Goal: Task Accomplishment & Management: Use online tool/utility

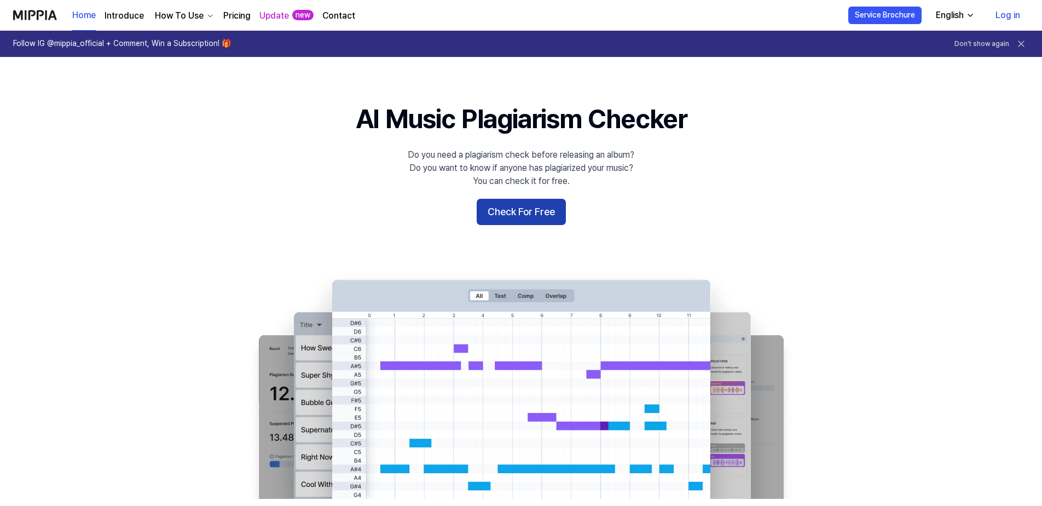
click at [534, 212] on button "Check For Free" at bounding box center [521, 212] width 89 height 26
click at [521, 213] on button "Check For Free" at bounding box center [521, 212] width 89 height 26
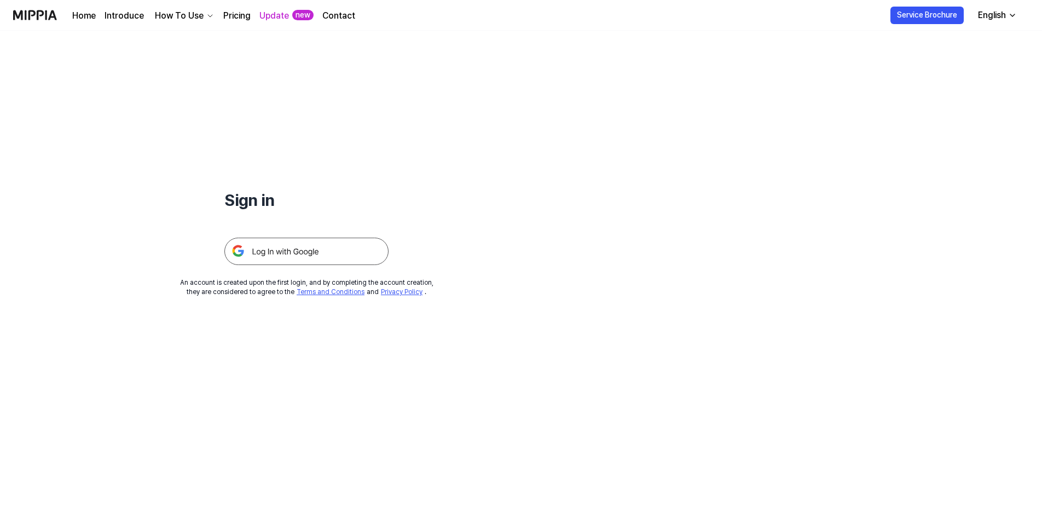
click at [354, 246] on img at bounding box center [306, 250] width 164 height 27
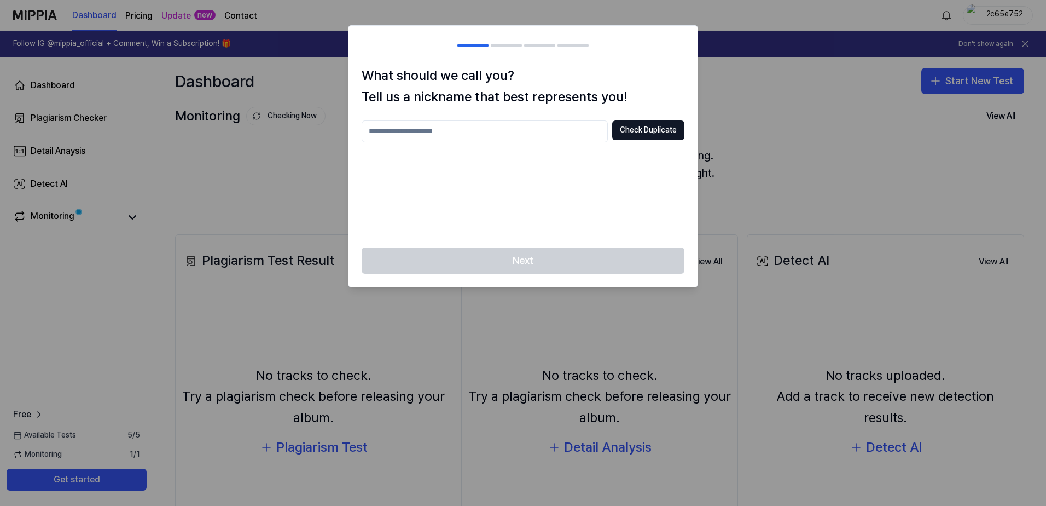
click at [526, 134] on input "text" at bounding box center [485, 131] width 246 height 22
type input "****"
click at [634, 133] on button "Check Duplicate" at bounding box center [648, 130] width 72 height 20
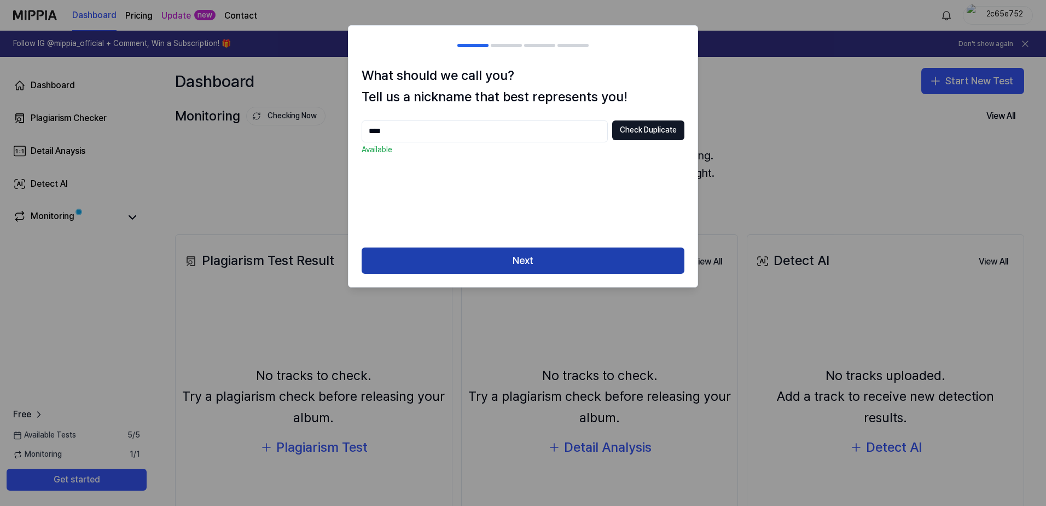
click at [579, 259] on button "Next" at bounding box center [523, 260] width 323 height 26
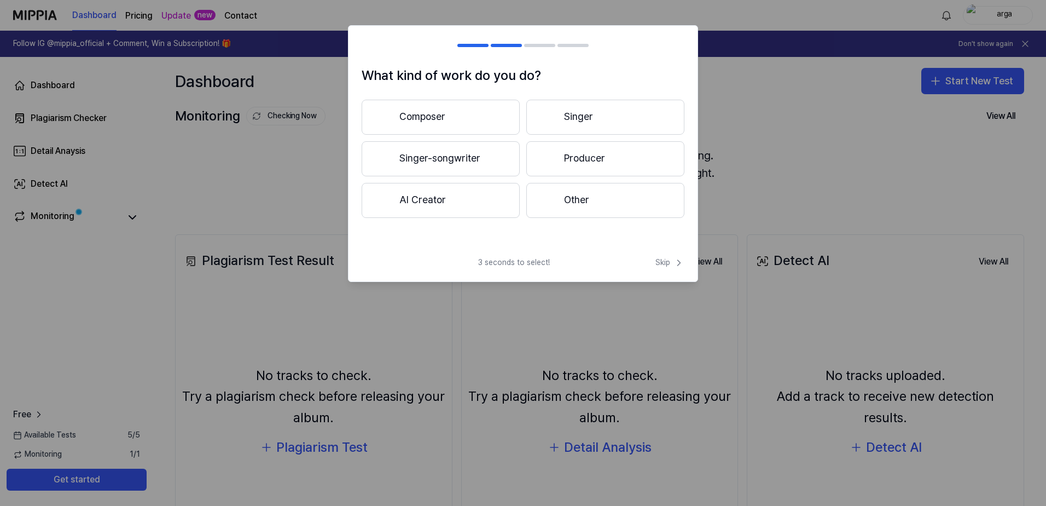
click at [473, 115] on button "Composer" at bounding box center [441, 117] width 158 height 35
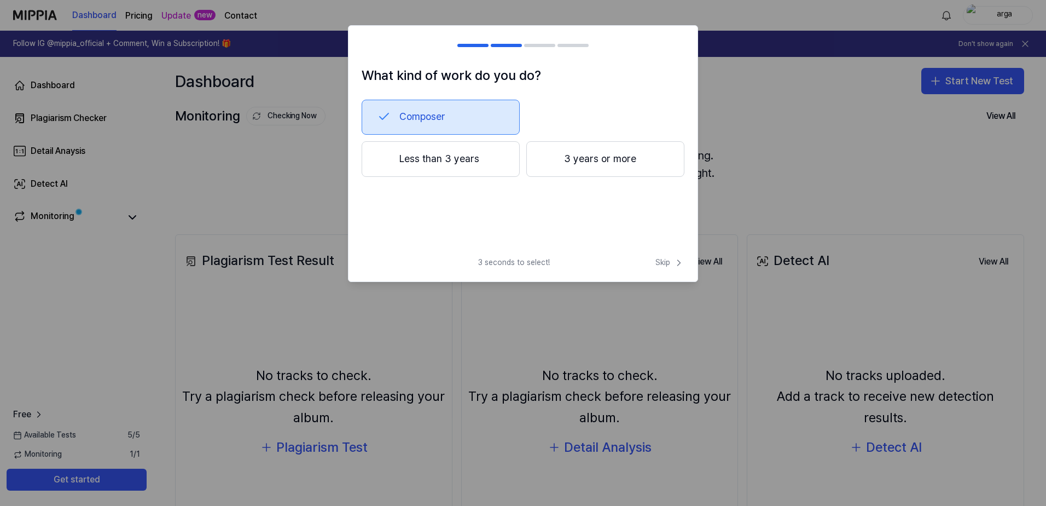
click at [577, 161] on button "3 years or more" at bounding box center [605, 159] width 158 height 36
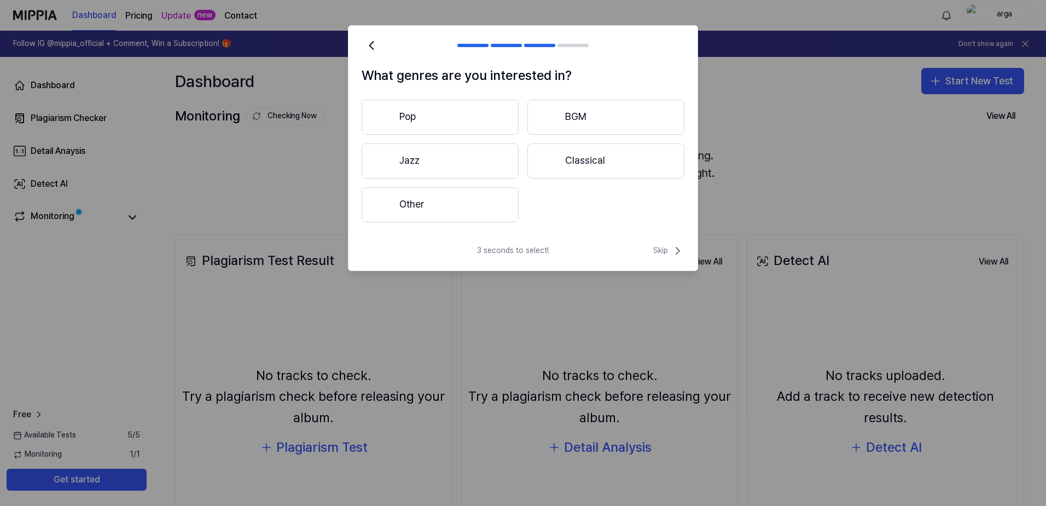
click at [494, 203] on button "Other" at bounding box center [440, 204] width 157 height 35
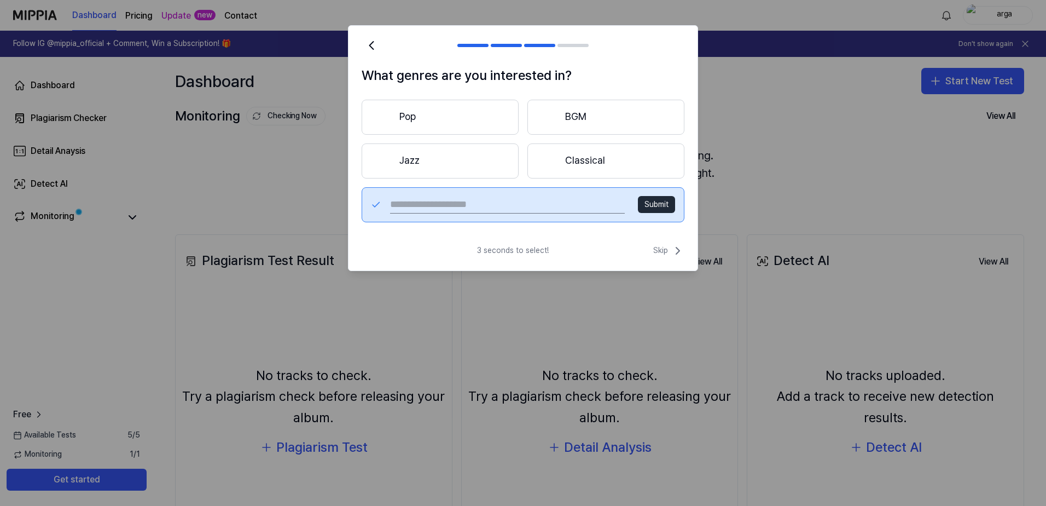
click at [461, 119] on button "Pop" at bounding box center [440, 117] width 157 height 35
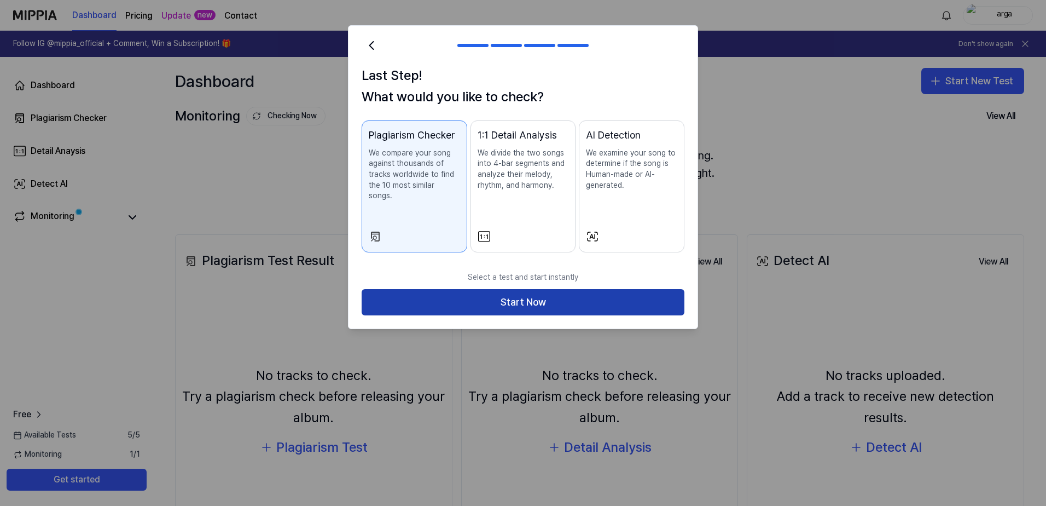
click at [581, 290] on button "Start Now" at bounding box center [523, 302] width 323 height 26
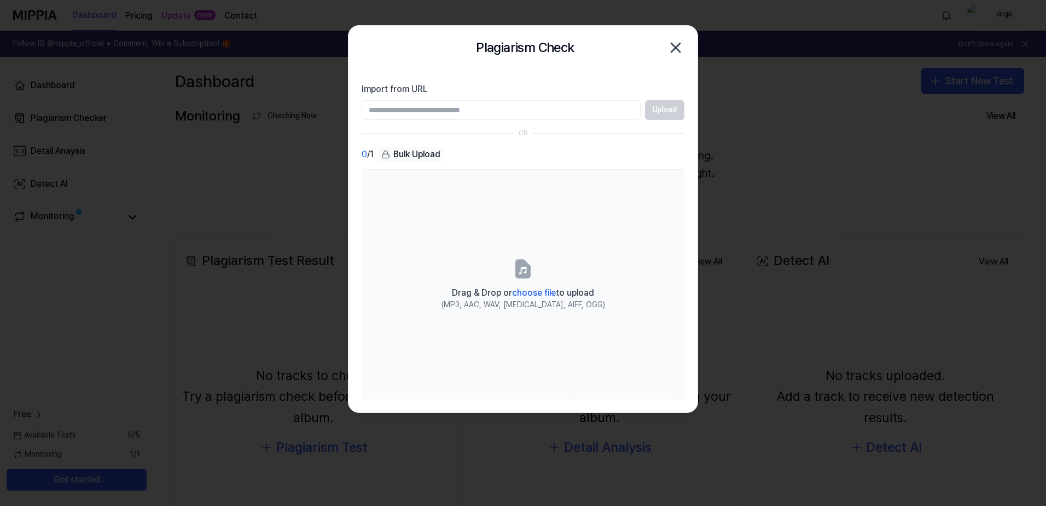
click at [587, 117] on input "Import from URL" at bounding box center [501, 110] width 279 height 20
paste input "**********"
type input "**********"
click at [670, 109] on button "Upload" at bounding box center [664, 110] width 39 height 20
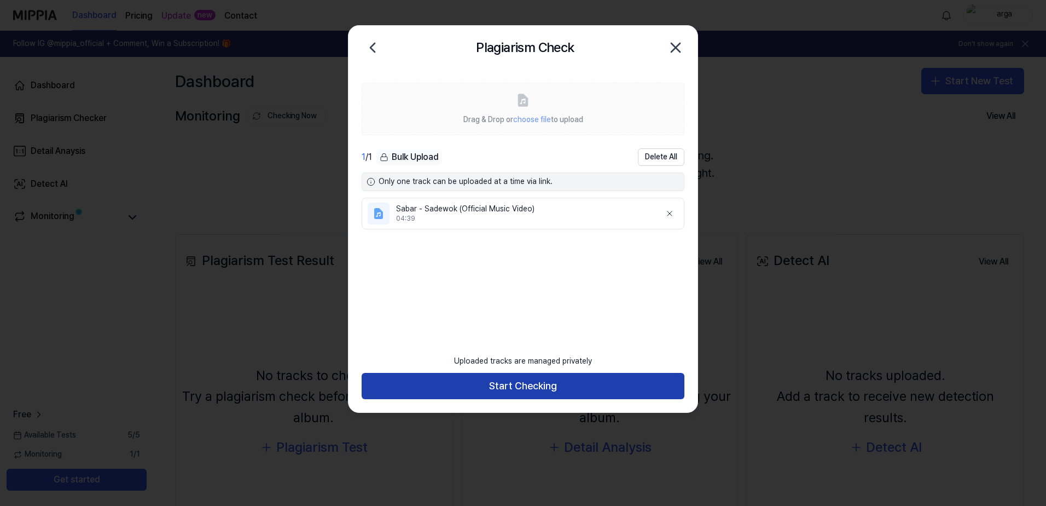
click at [516, 392] on button "Start Checking" at bounding box center [523, 386] width 323 height 26
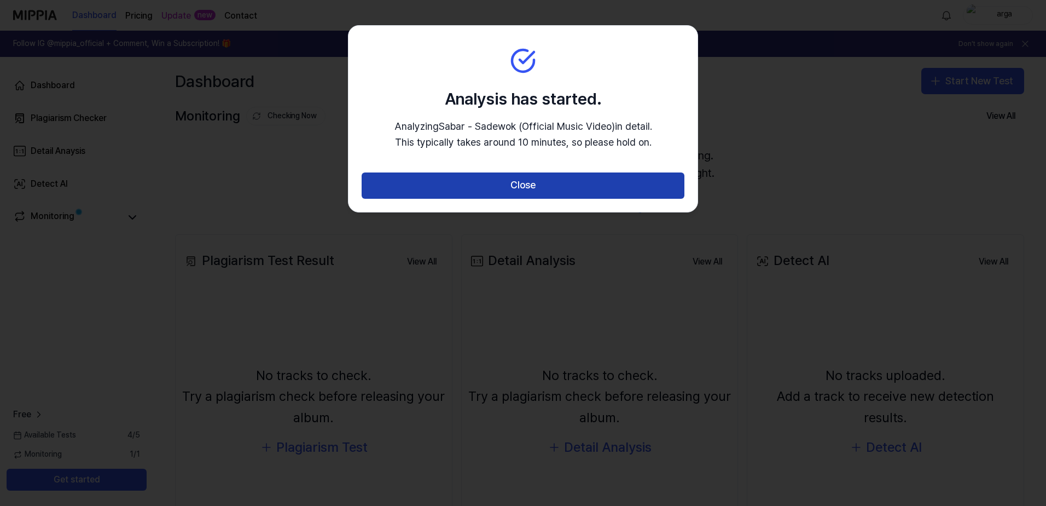
click at [565, 177] on button "Close" at bounding box center [523, 185] width 323 height 26
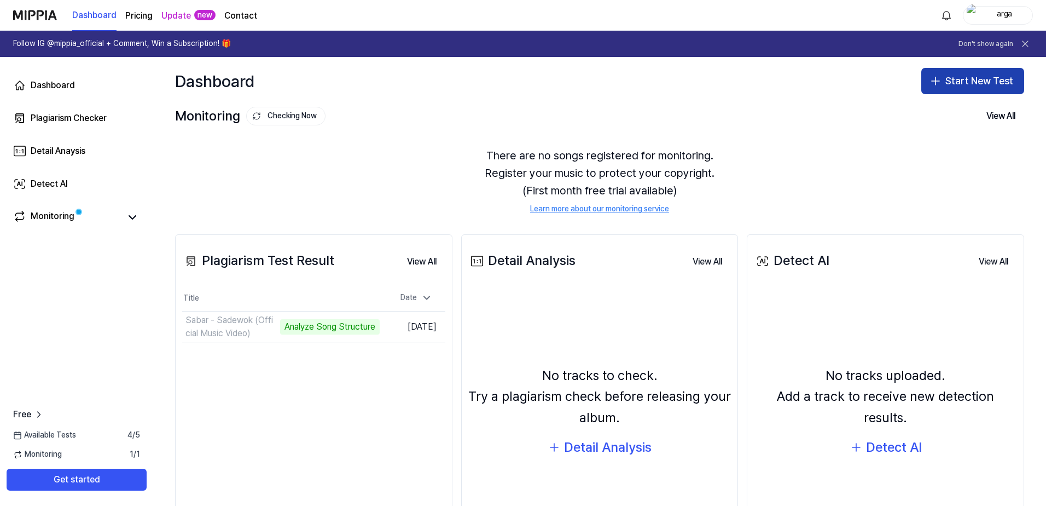
click at [989, 74] on button "Start New Test" at bounding box center [972, 81] width 103 height 26
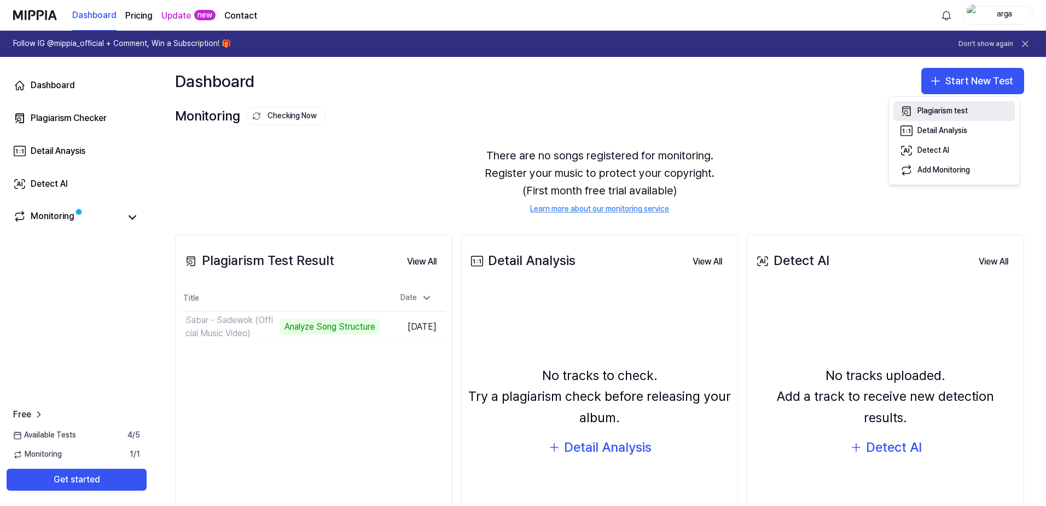
click at [932, 112] on div "Plagiarism test" at bounding box center [943, 111] width 50 height 11
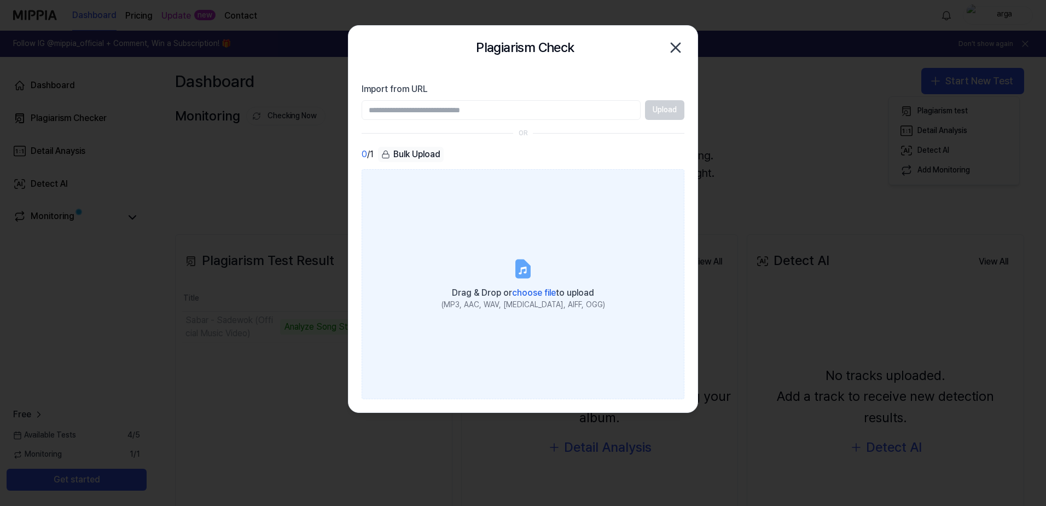
click at [531, 287] on span "choose file" at bounding box center [534, 292] width 44 height 10
click at [0, 0] on input "Drag & Drop or choose file to upload (MP3, AAC, WAV, FLAC, AIFF, OGG)" at bounding box center [0, 0] width 0 height 0
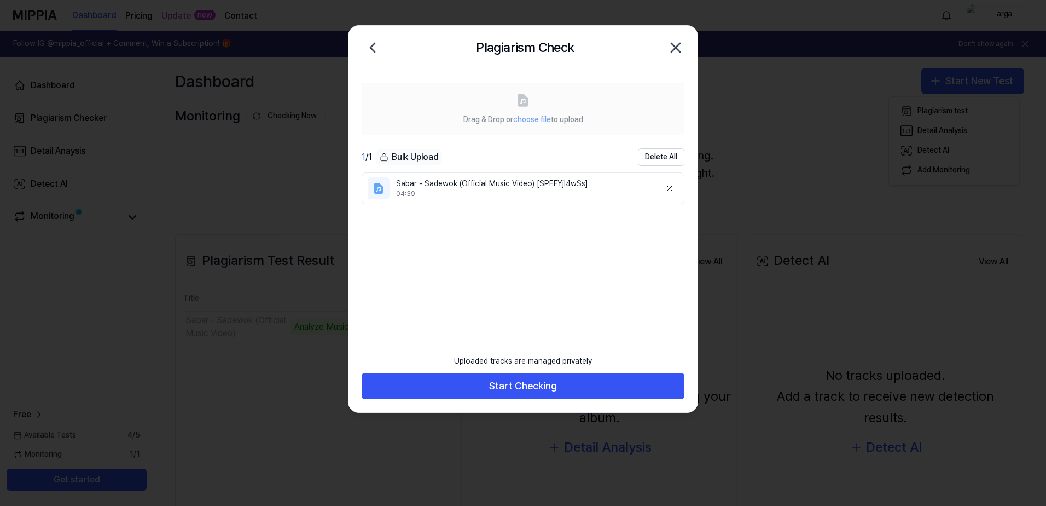
click at [405, 158] on div "Bulk Upload" at bounding box center [409, 156] width 66 height 15
click at [415, 152] on div "Bulk Upload" at bounding box center [409, 156] width 66 height 15
drag, startPoint x: 415, startPoint y: 152, endPoint x: 491, endPoint y: 146, distance: 76.9
click at [430, 157] on div "Bulk Upload" at bounding box center [409, 156] width 66 height 15
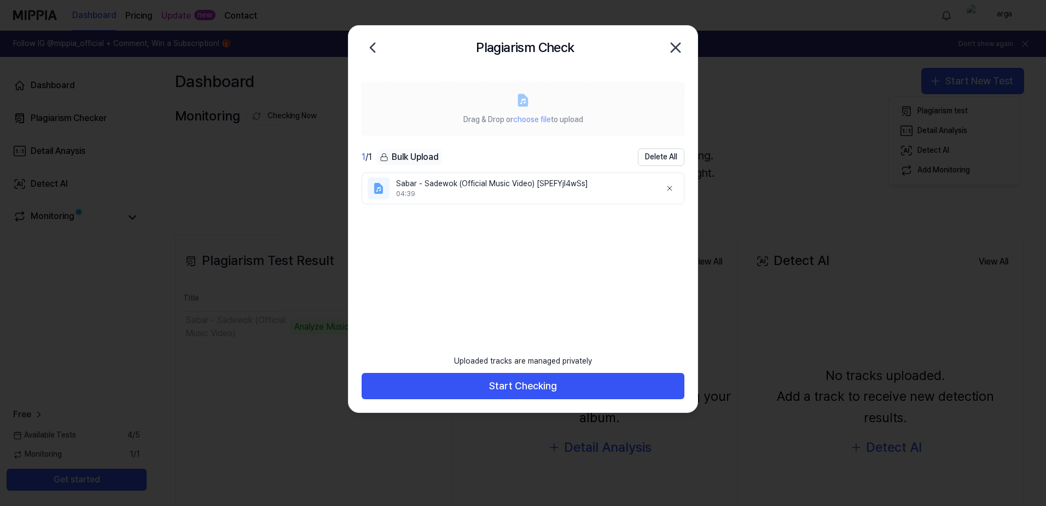
click at [510, 132] on label "Drag & Drop or choose file to upload" at bounding box center [523, 109] width 323 height 53
click at [525, 119] on span "choose file" at bounding box center [532, 119] width 38 height 9
click at [368, 44] on icon at bounding box center [373, 48] width 18 height 18
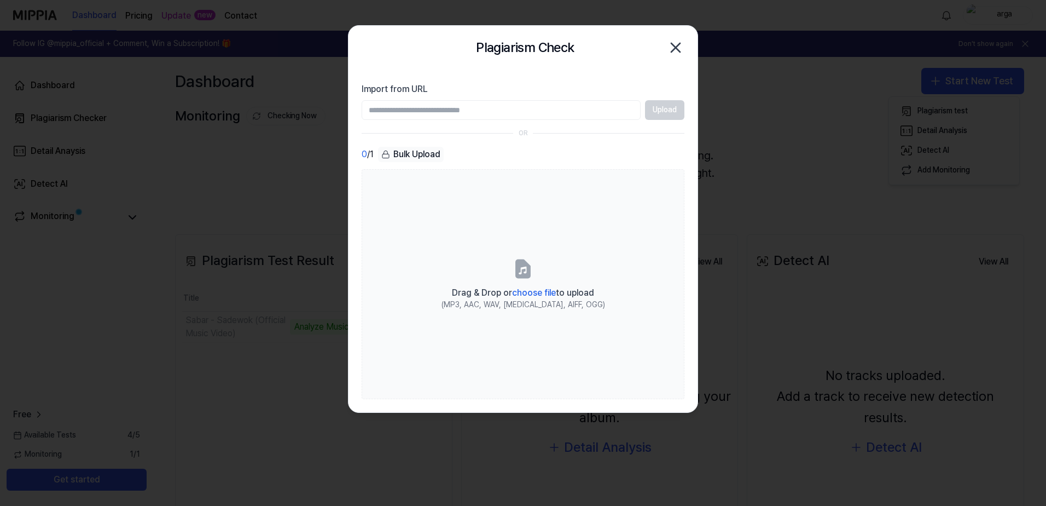
click at [427, 152] on div "Bulk Upload" at bounding box center [411, 154] width 66 height 15
click at [415, 155] on div "Bulk Upload" at bounding box center [411, 154] width 66 height 15
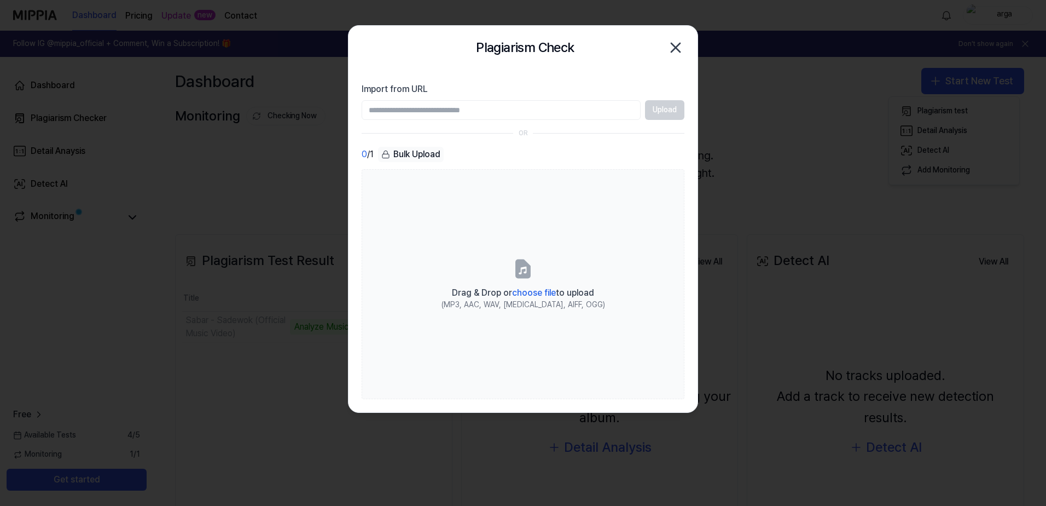
click at [415, 155] on div "Bulk Upload" at bounding box center [411, 154] width 66 height 15
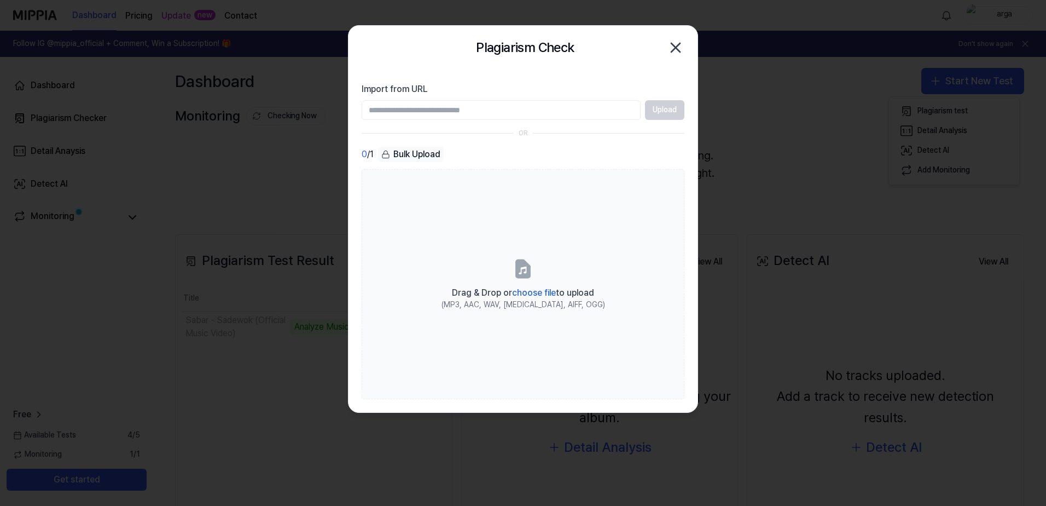
click at [415, 156] on div "Bulk Upload" at bounding box center [411, 154] width 66 height 15
click at [415, 155] on div "Bulk Upload" at bounding box center [411, 154] width 66 height 15
click at [683, 40] on icon "button" at bounding box center [676, 48] width 18 height 18
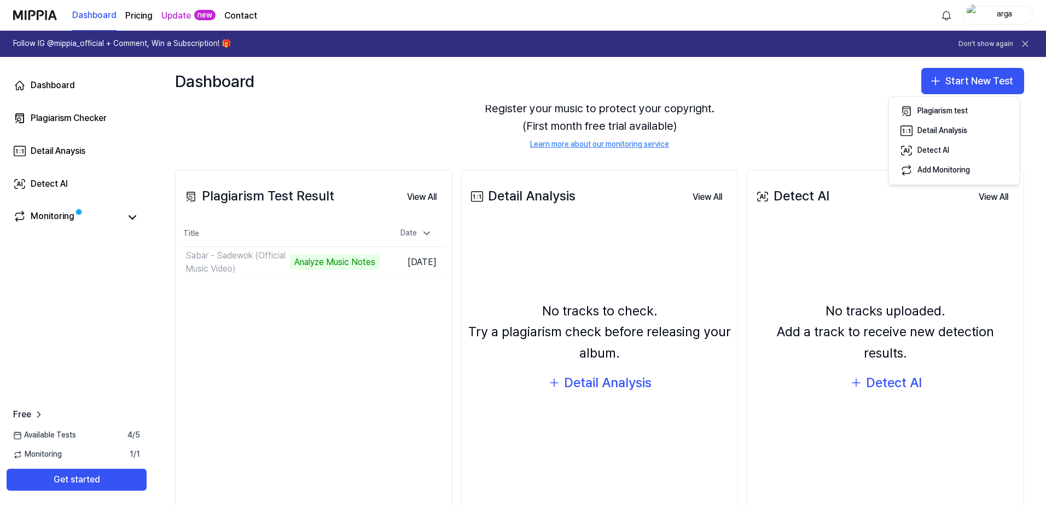
scroll to position [90, 0]
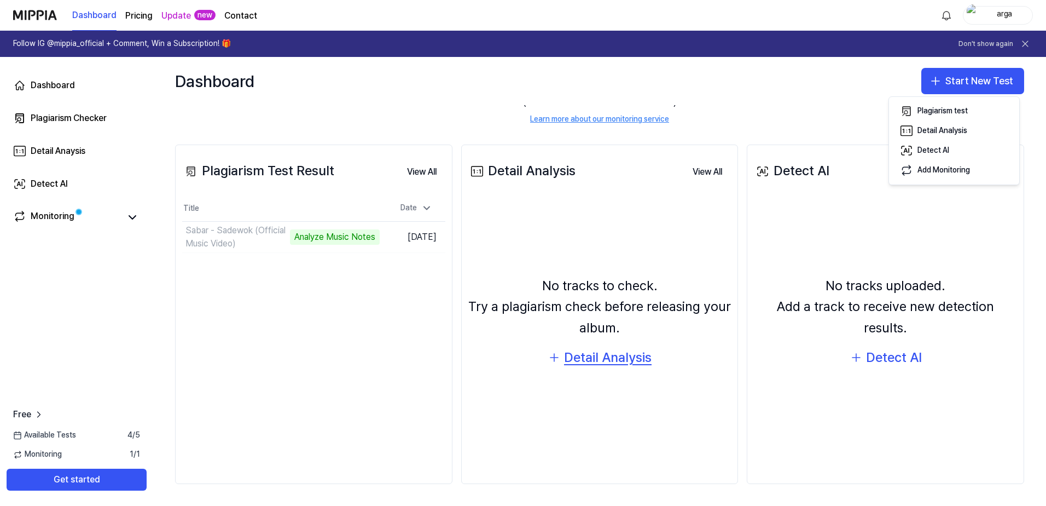
click at [619, 355] on div "Detail Analysis" at bounding box center [608, 357] width 88 height 21
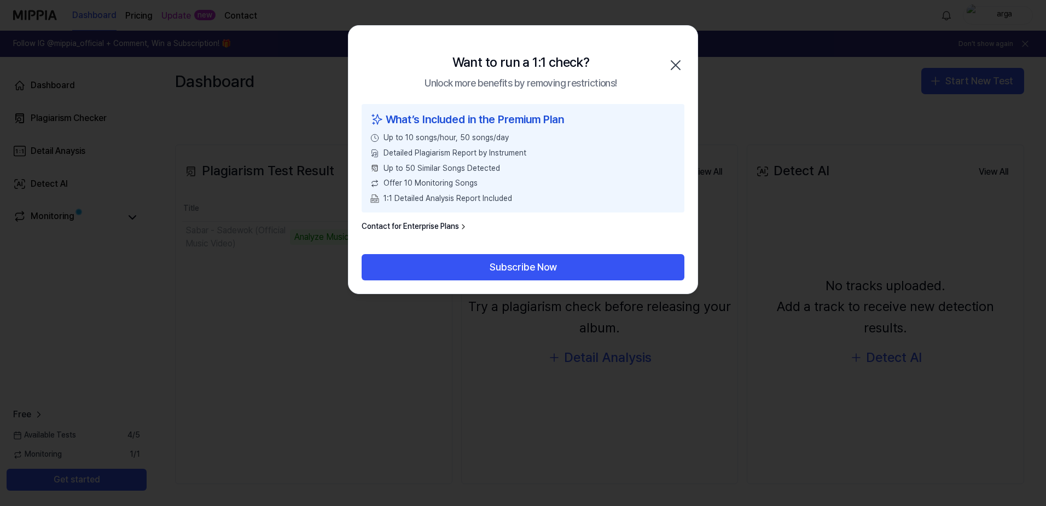
click at [673, 65] on icon "button" at bounding box center [676, 65] width 18 height 18
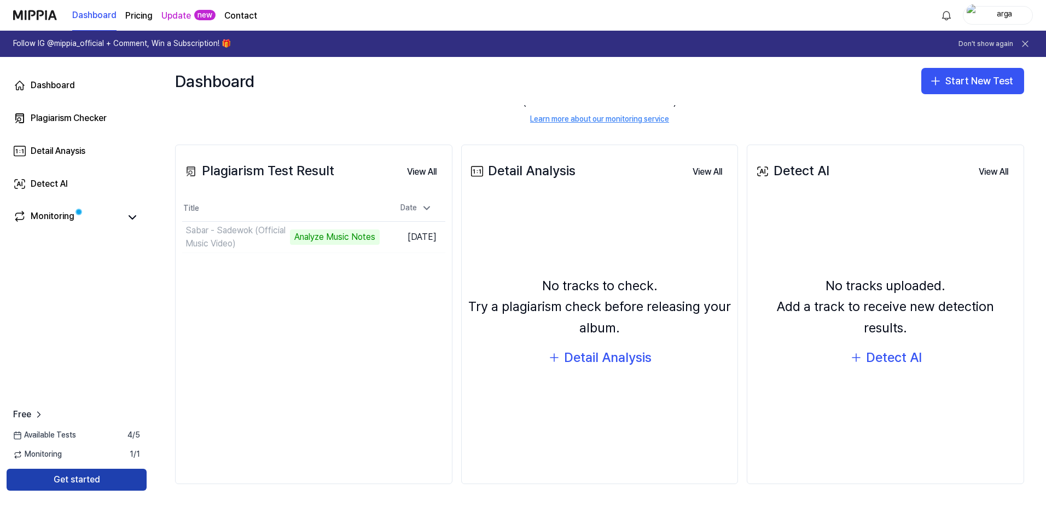
click at [96, 476] on button "Get started" at bounding box center [77, 479] width 140 height 22
